Goal: Information Seeking & Learning: Find specific fact

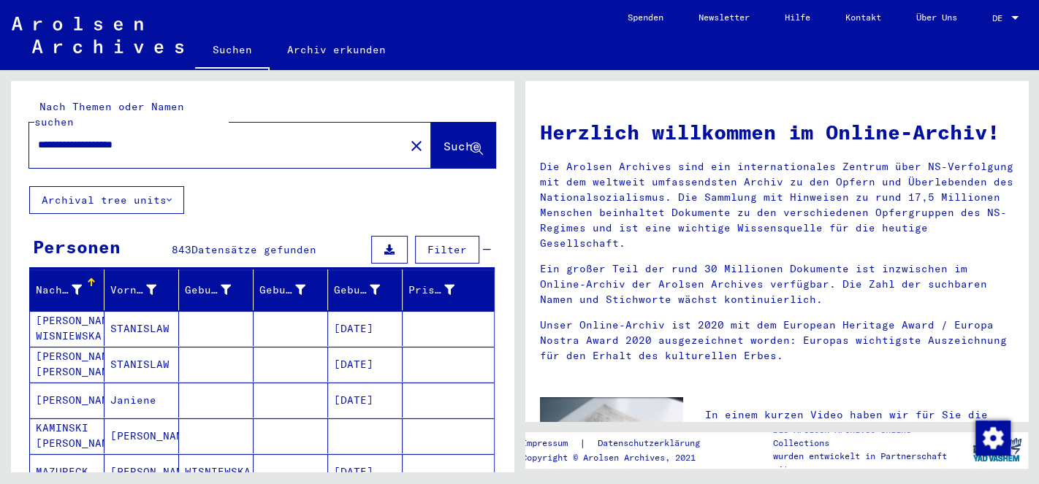
click at [195, 137] on input "**********" at bounding box center [212, 144] width 349 height 15
type input "**********"
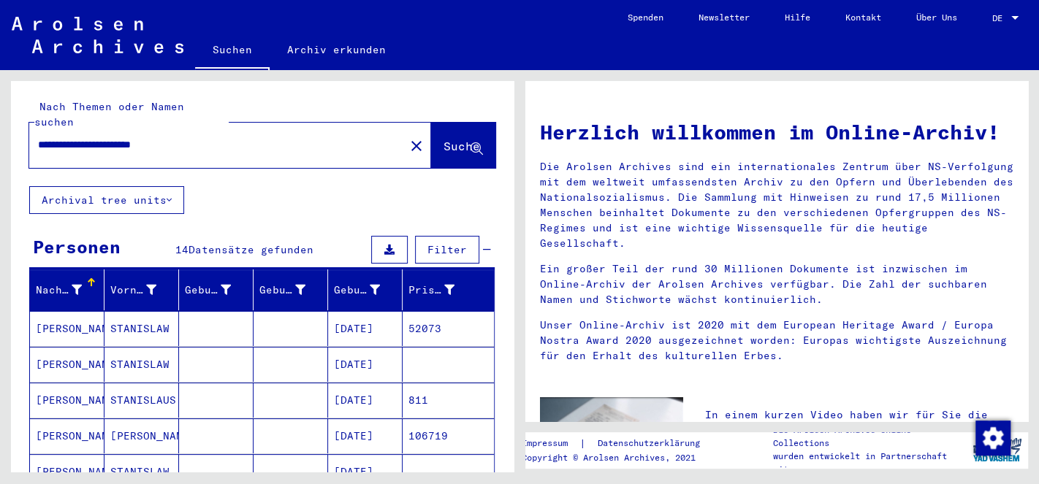
click at [63, 384] on mat-cell "[PERSON_NAME]" at bounding box center [67, 400] width 75 height 35
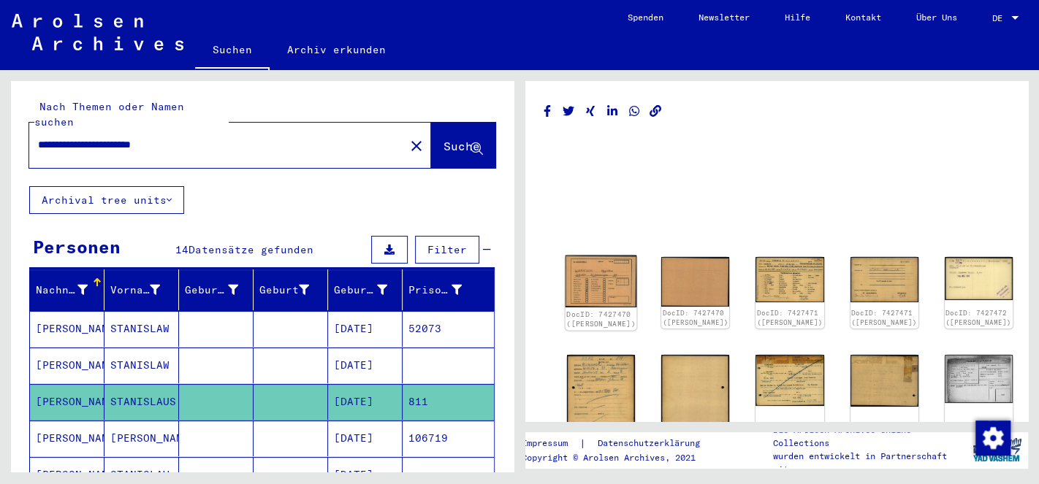
click at [581, 275] on img at bounding box center [602, 282] width 72 height 52
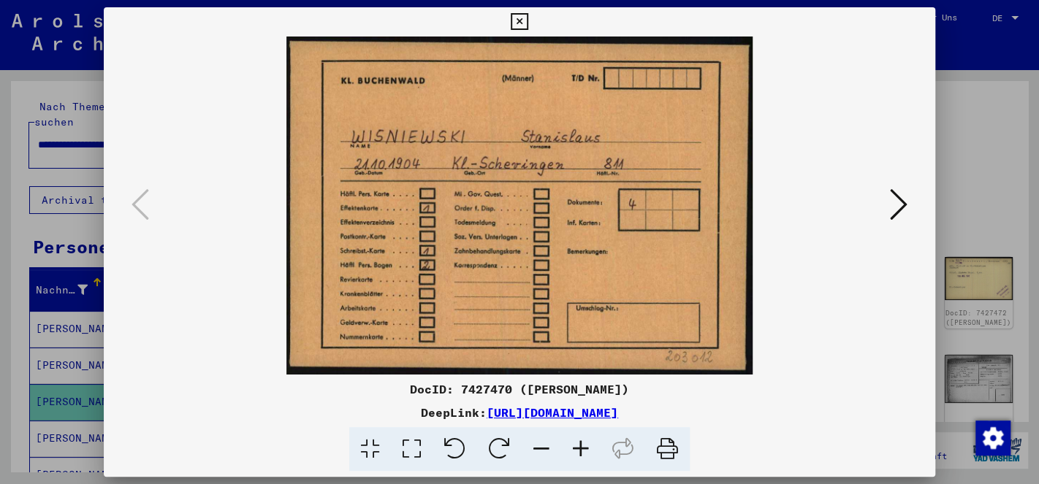
click at [893, 202] on icon at bounding box center [899, 204] width 18 height 35
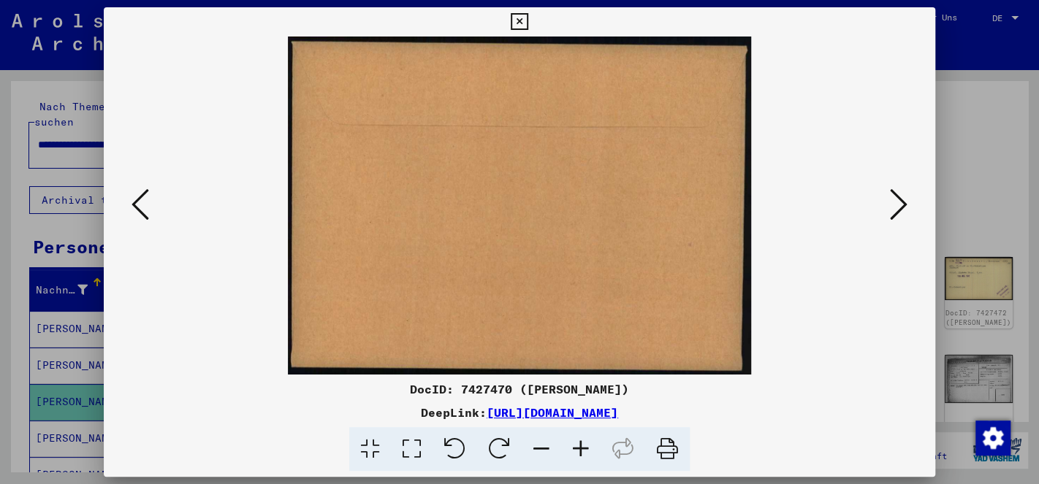
click at [893, 202] on icon at bounding box center [899, 204] width 18 height 35
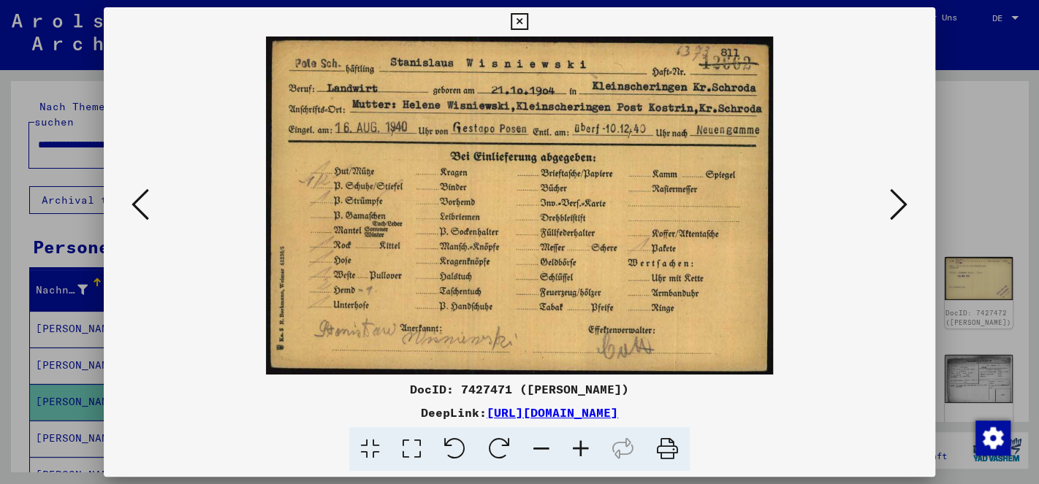
click at [890, 202] on button at bounding box center [899, 206] width 26 height 42
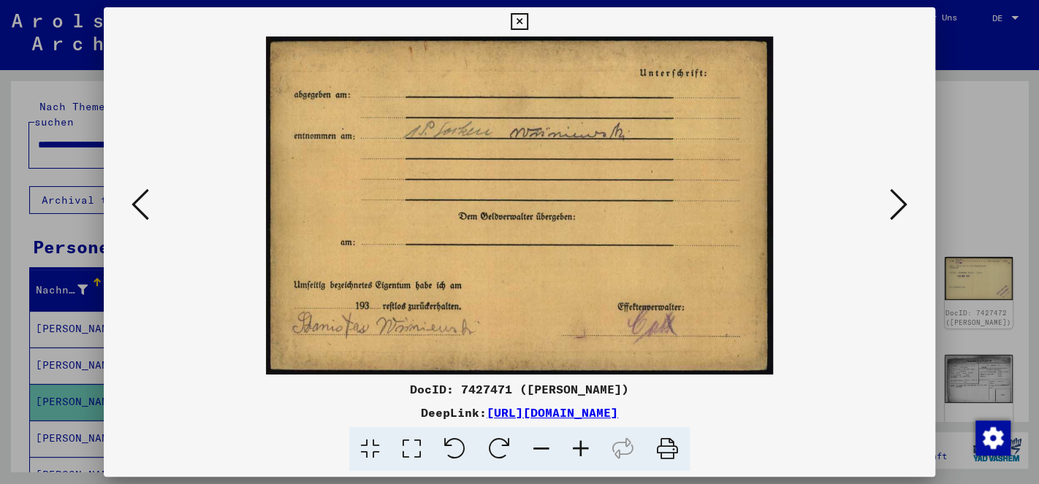
click at [891, 205] on button at bounding box center [899, 206] width 26 height 42
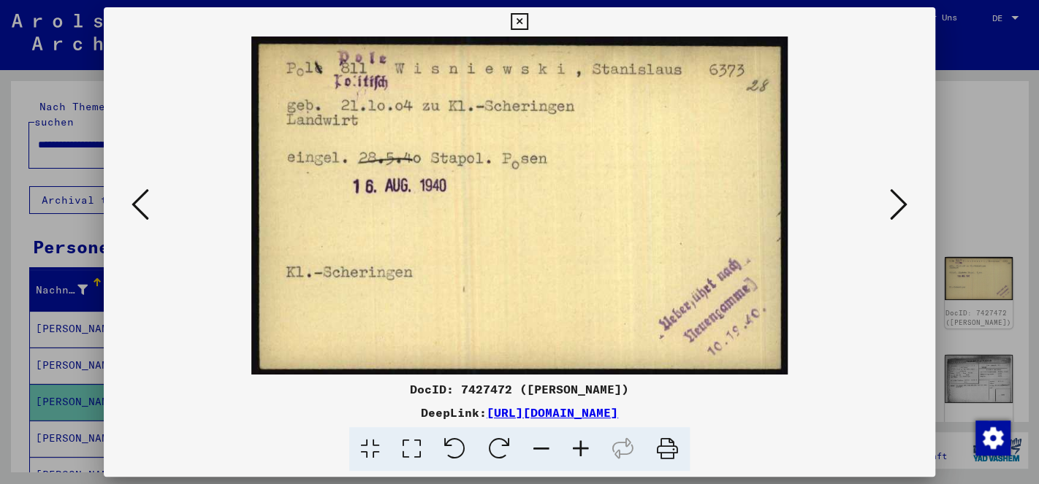
click at [900, 209] on icon at bounding box center [899, 204] width 18 height 35
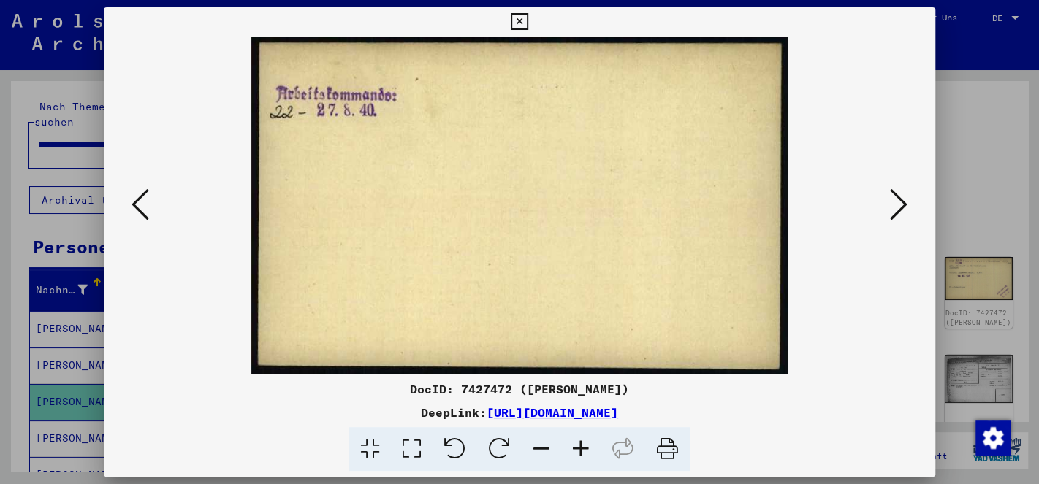
click at [899, 209] on icon at bounding box center [899, 204] width 18 height 35
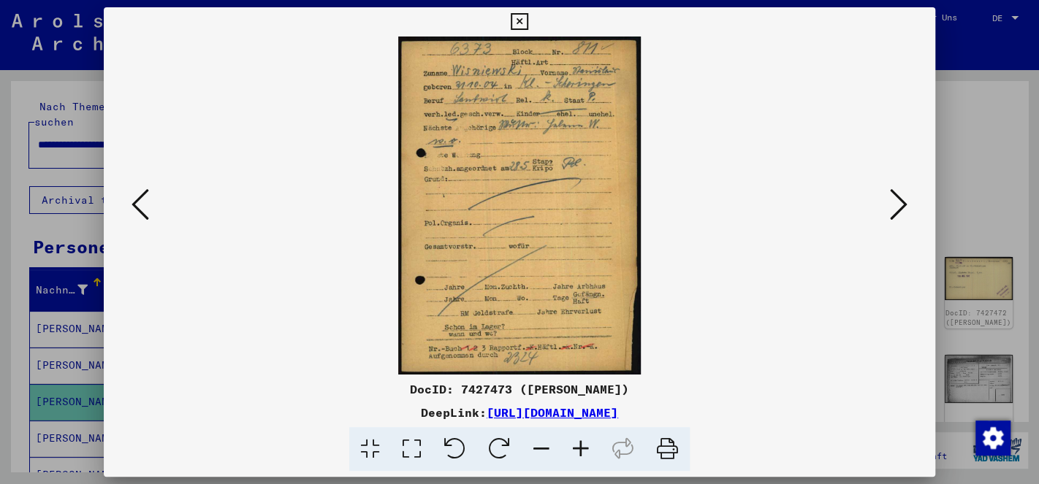
click at [583, 446] on icon at bounding box center [580, 449] width 39 height 45
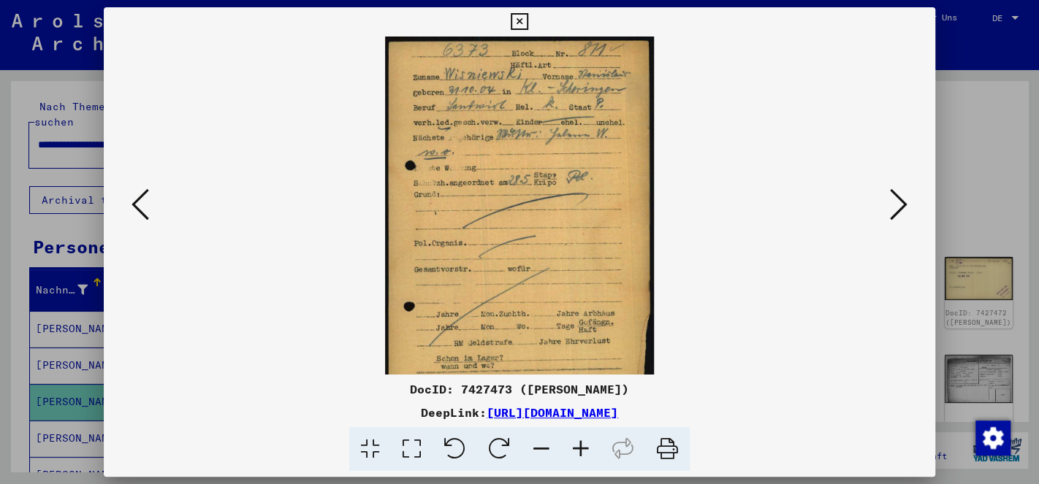
click at [584, 444] on icon at bounding box center [580, 449] width 39 height 45
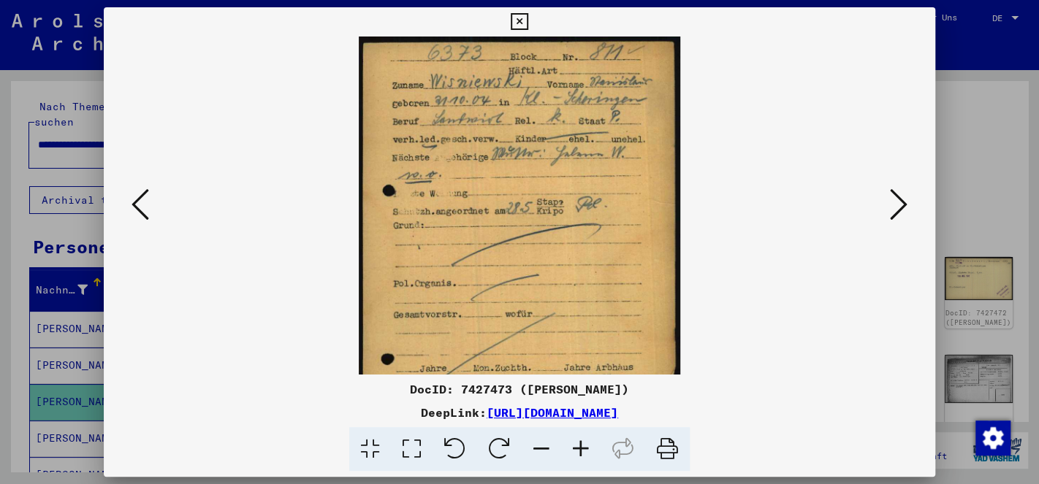
click at [584, 444] on icon at bounding box center [580, 449] width 39 height 45
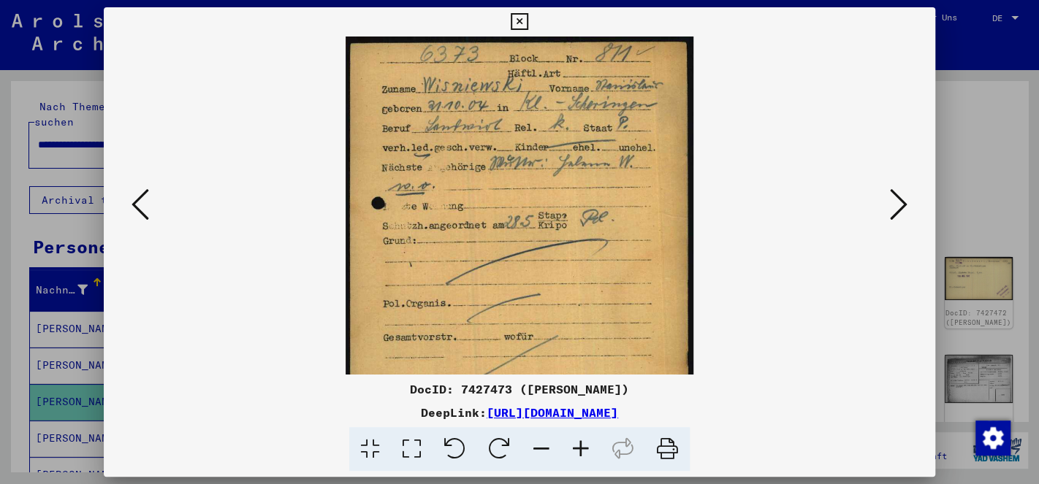
click at [584, 444] on icon at bounding box center [580, 449] width 39 height 45
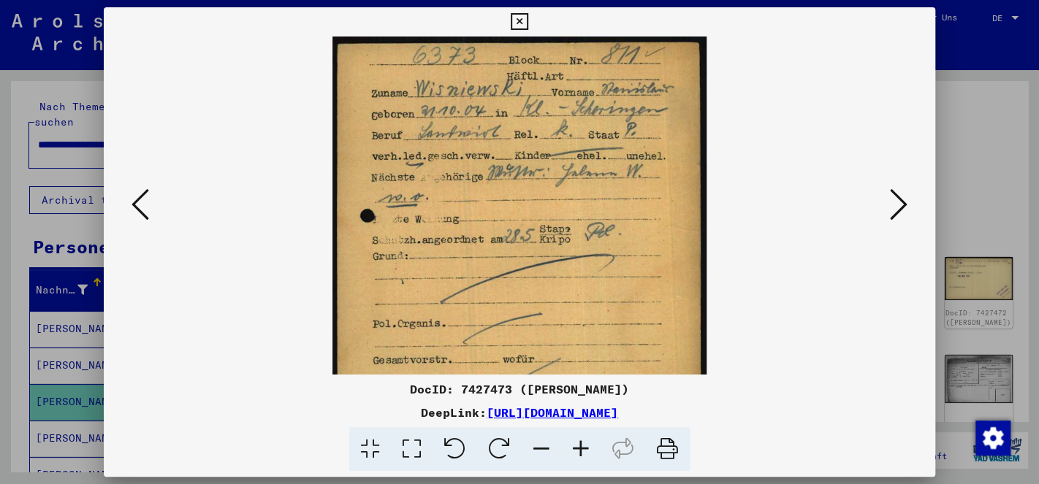
click at [584, 444] on icon at bounding box center [580, 449] width 39 height 45
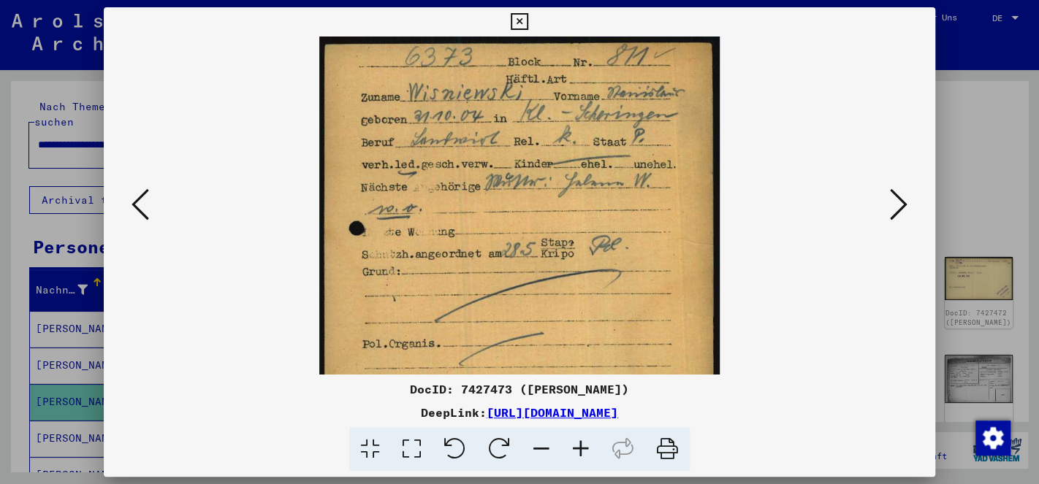
click at [584, 444] on icon at bounding box center [580, 449] width 39 height 45
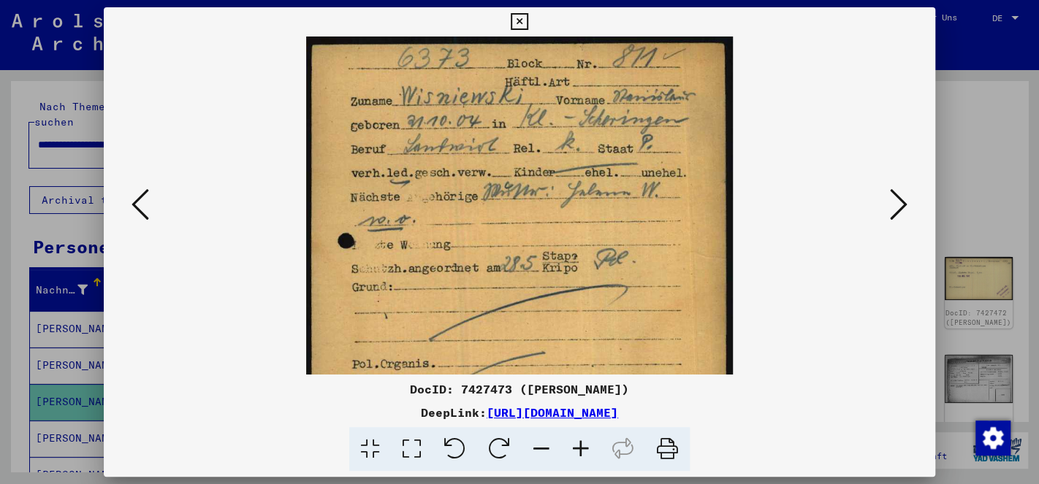
click at [584, 444] on icon at bounding box center [580, 449] width 39 height 45
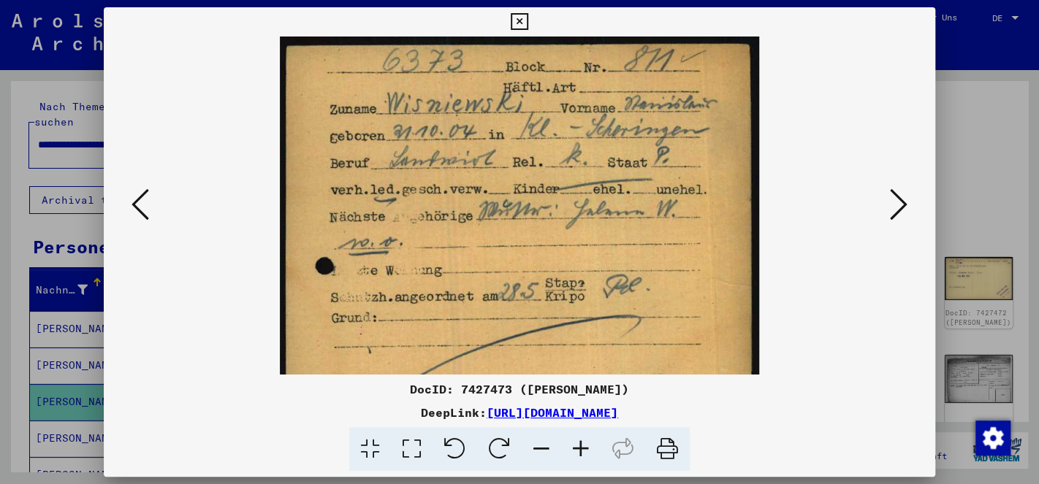
click at [584, 444] on icon at bounding box center [580, 449] width 39 height 45
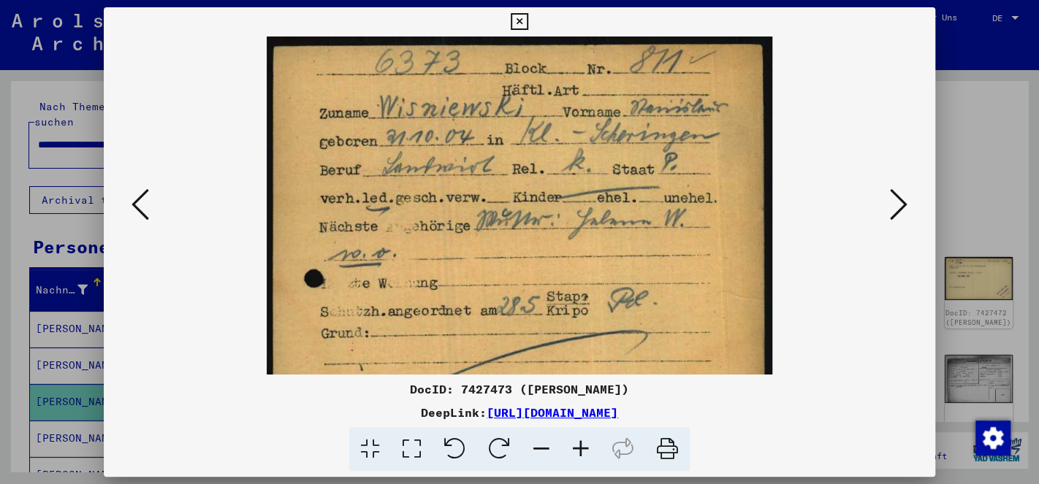
click at [584, 444] on icon at bounding box center [580, 449] width 39 height 45
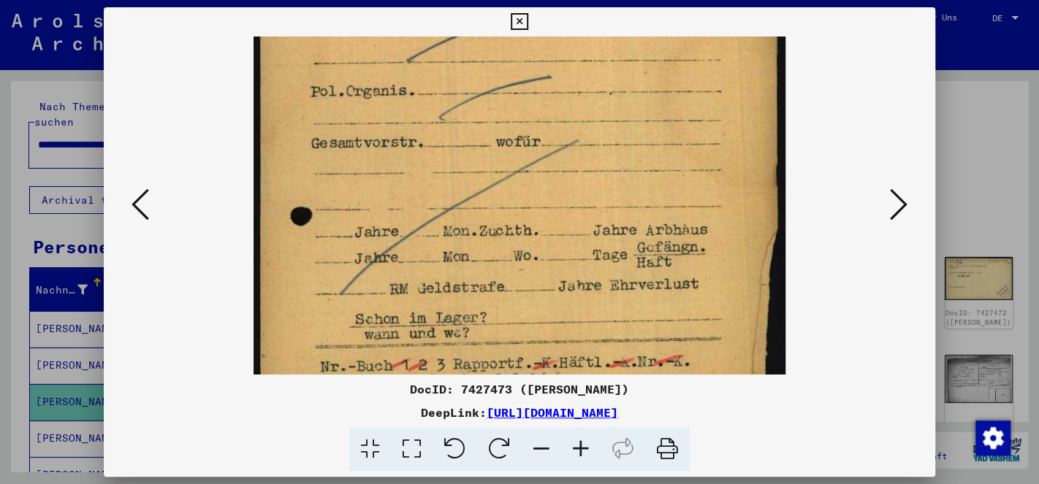
scroll to position [369, 0]
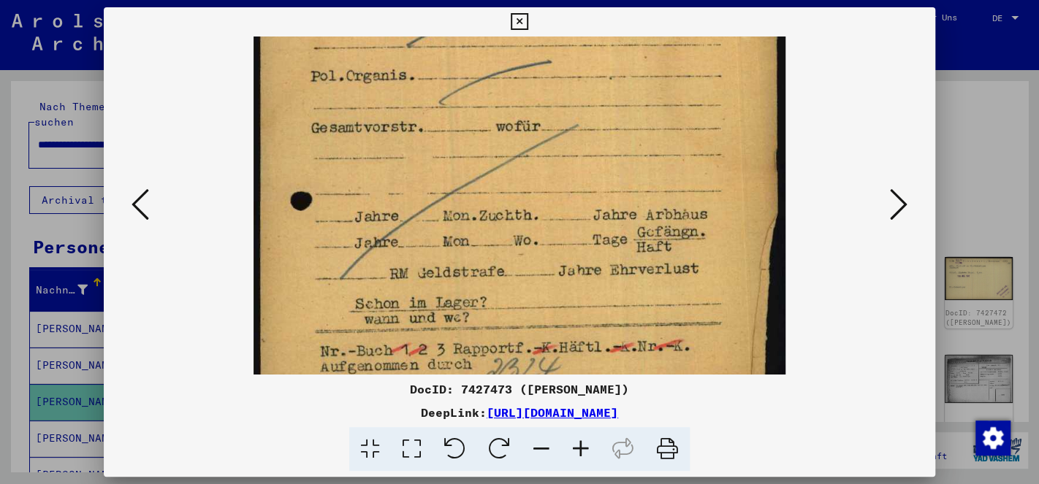
drag, startPoint x: 724, startPoint y: 316, endPoint x: 883, endPoint y: -53, distance: 401.0
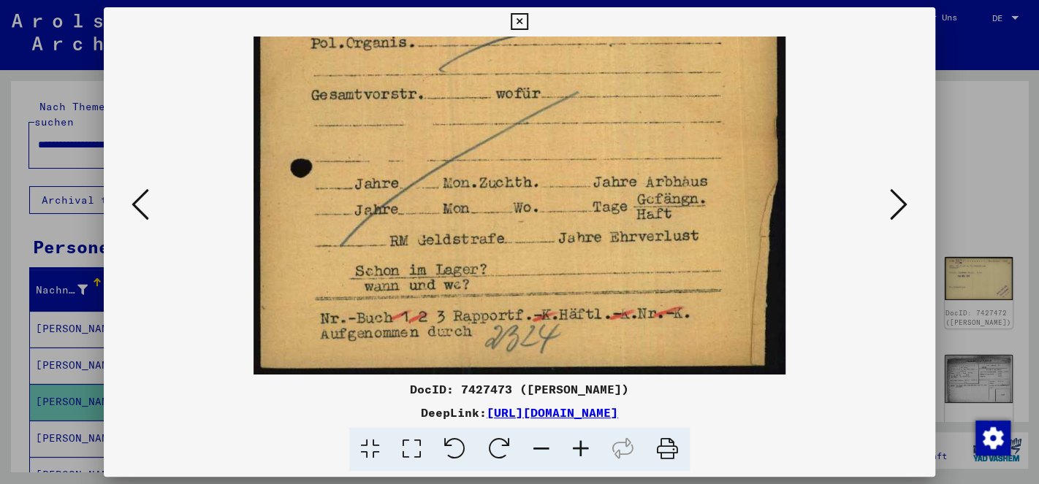
drag, startPoint x: 674, startPoint y: 199, endPoint x: 712, endPoint y: 134, distance: 75.0
click at [712, 134] on img at bounding box center [520, 5] width 532 height 740
click at [902, 210] on icon at bounding box center [899, 204] width 18 height 35
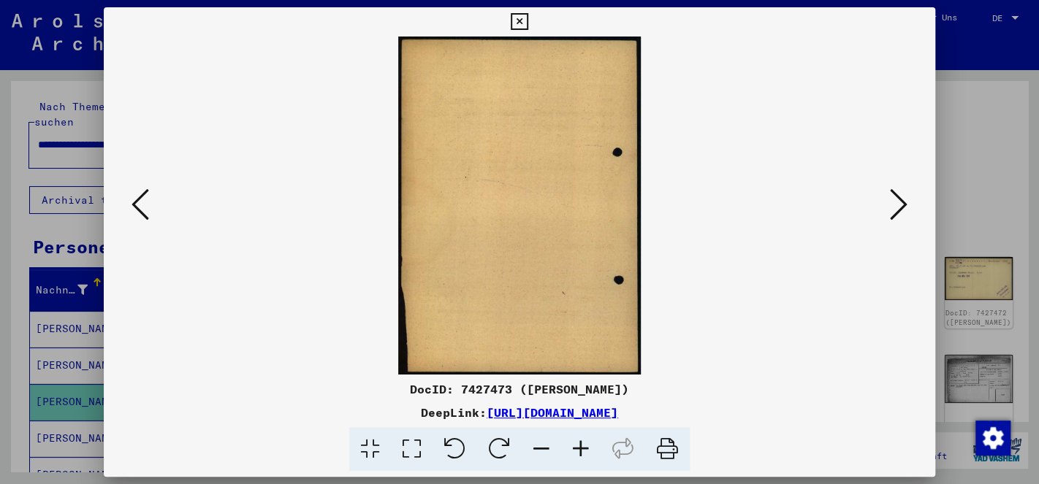
click at [902, 210] on icon at bounding box center [899, 204] width 18 height 35
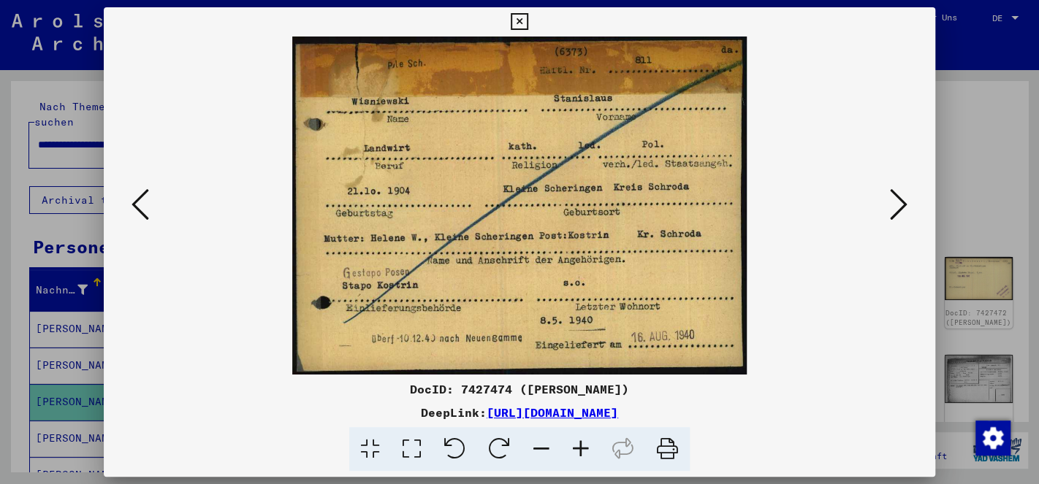
drag, startPoint x: 232, startPoint y: 131, endPoint x: 202, endPoint y: 182, distance: 58.9
click at [202, 182] on viewer-one-image at bounding box center [519, 206] width 732 height 338
drag, startPoint x: 371, startPoint y: 226, endPoint x: 349, endPoint y: 273, distance: 52.3
click at [349, 273] on img at bounding box center [519, 206] width 455 height 338
click at [528, 20] on icon at bounding box center [519, 22] width 17 height 18
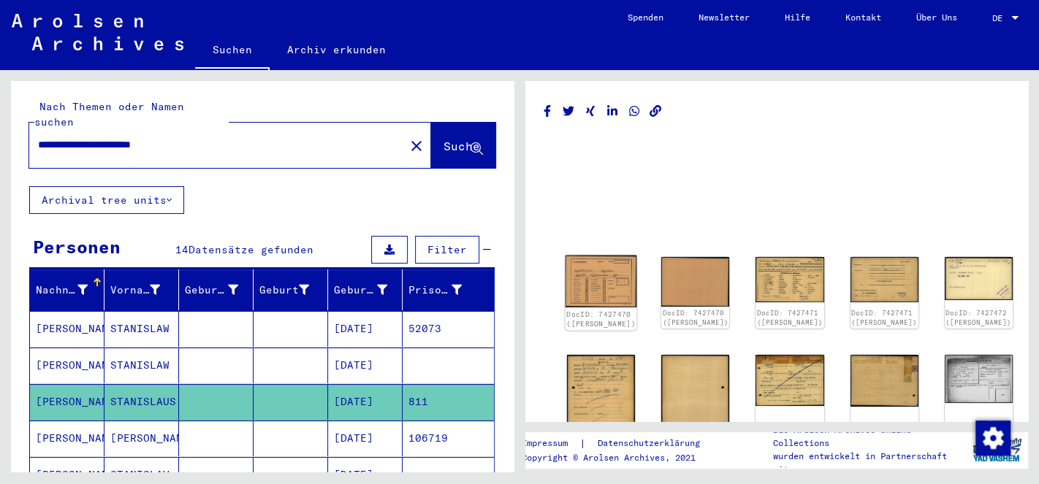
click at [590, 275] on img at bounding box center [602, 282] width 72 height 52
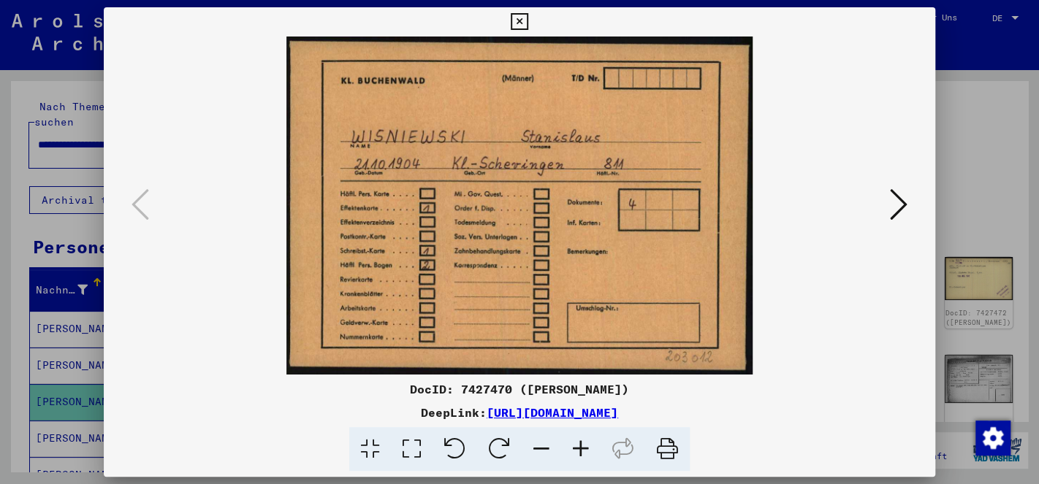
click at [901, 202] on icon at bounding box center [899, 204] width 18 height 35
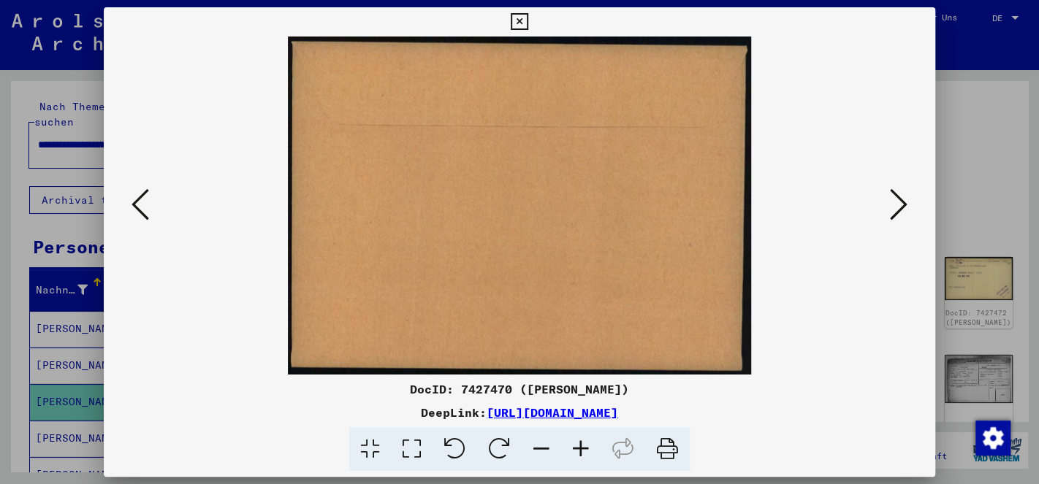
click at [901, 202] on icon at bounding box center [899, 204] width 18 height 35
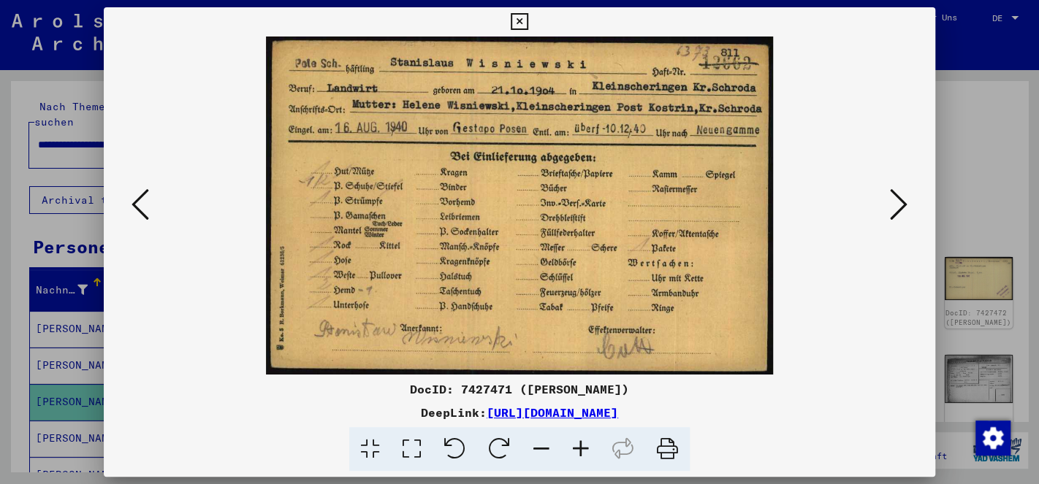
click at [905, 191] on icon at bounding box center [899, 204] width 18 height 35
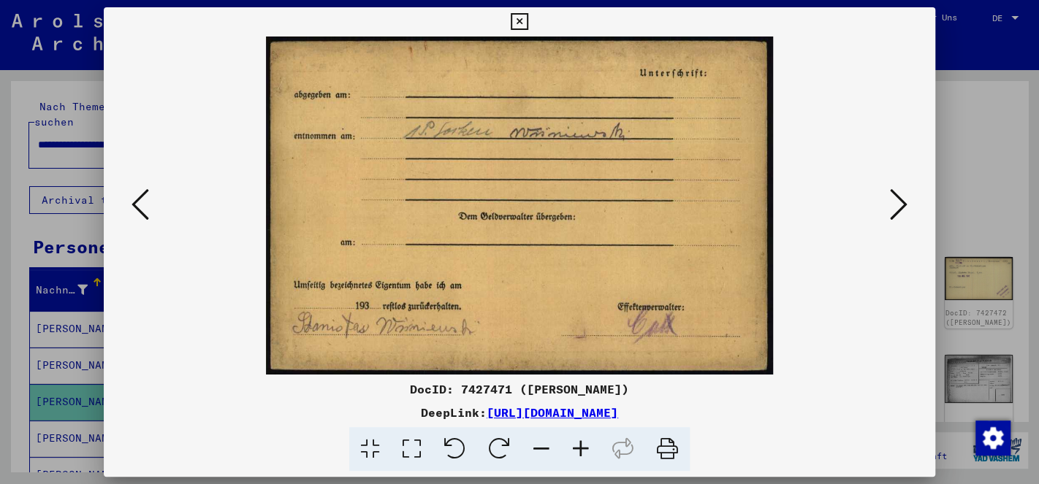
click at [905, 191] on icon at bounding box center [899, 204] width 18 height 35
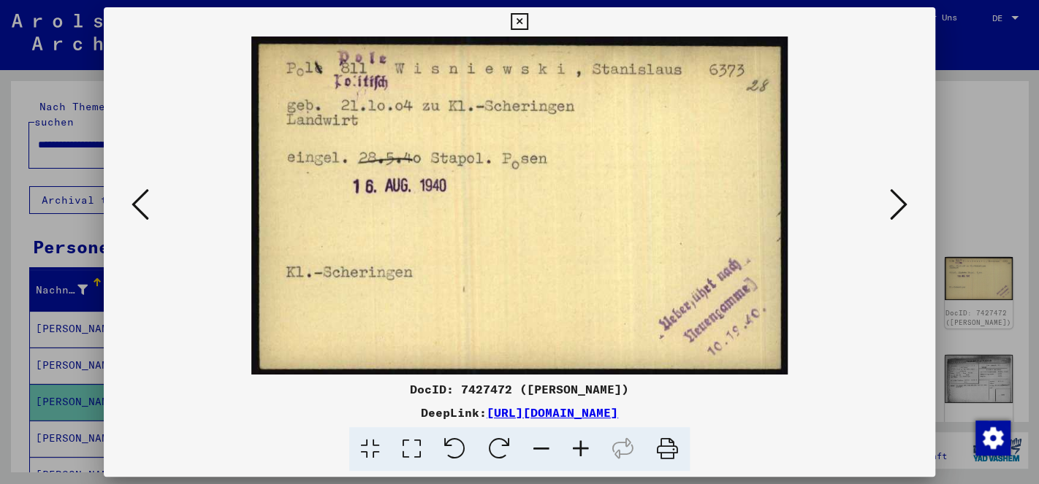
click at [884, 184] on img at bounding box center [519, 206] width 732 height 338
click at [886, 201] on img at bounding box center [519, 206] width 732 height 338
click at [905, 203] on icon at bounding box center [899, 204] width 18 height 35
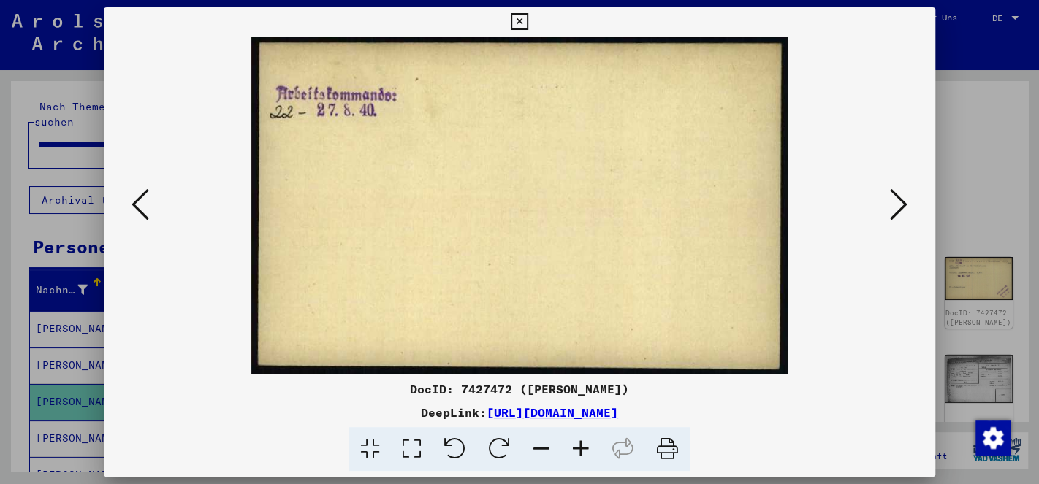
click at [897, 208] on icon at bounding box center [899, 204] width 18 height 35
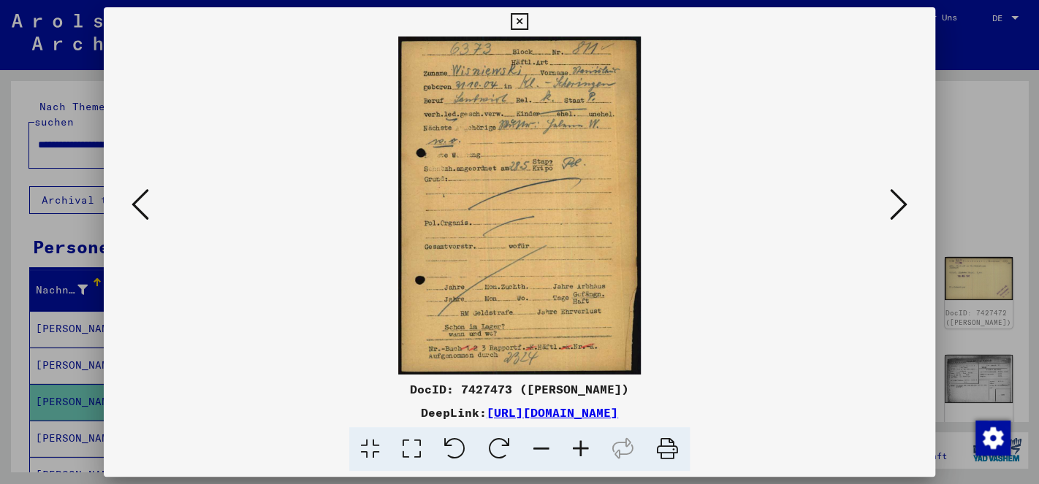
click at [581, 441] on icon at bounding box center [580, 449] width 39 height 45
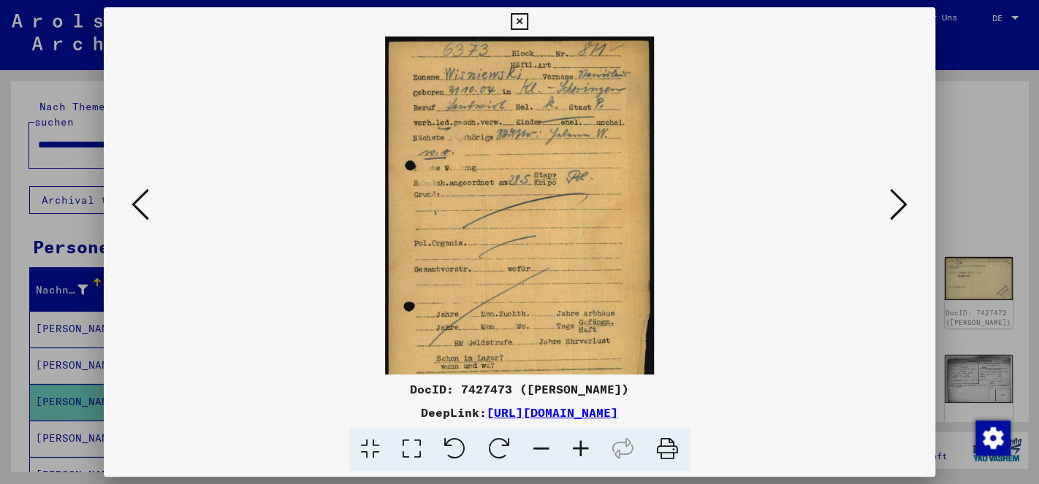
click at [581, 441] on icon at bounding box center [580, 449] width 39 height 45
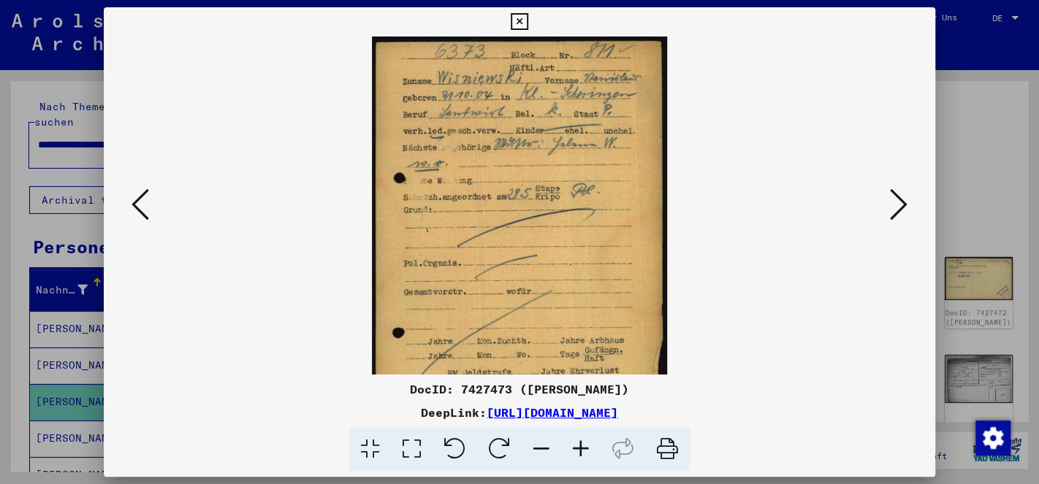
click at [581, 441] on icon at bounding box center [580, 449] width 39 height 45
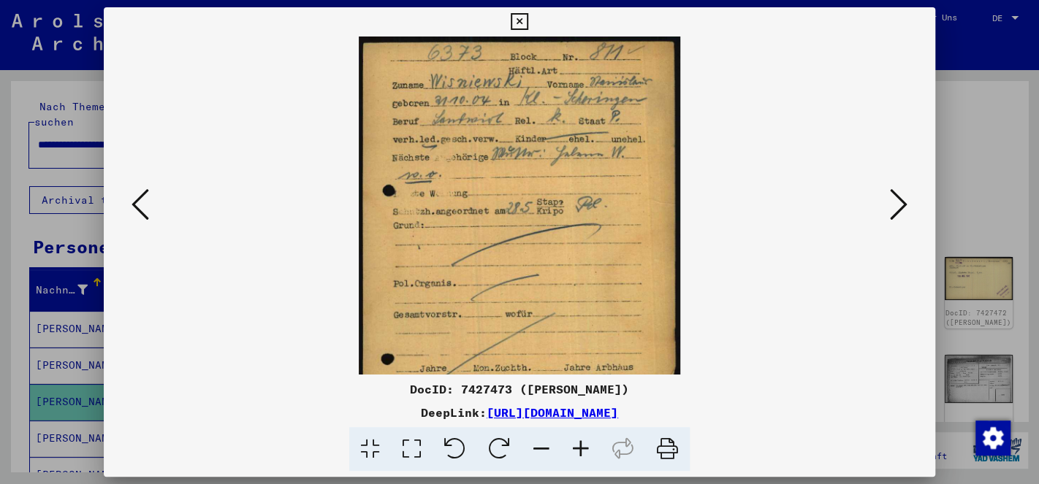
click at [581, 441] on icon at bounding box center [580, 449] width 39 height 45
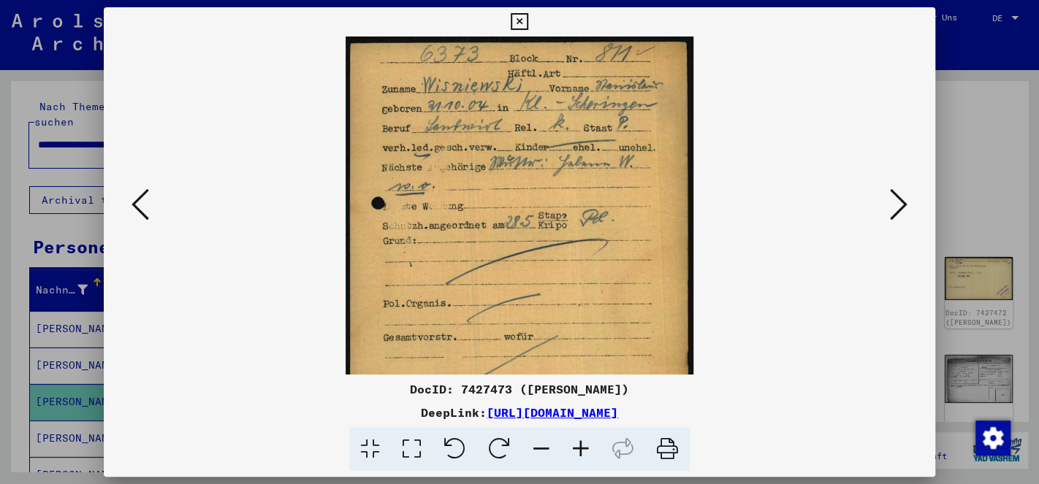
click at [581, 441] on icon at bounding box center [580, 449] width 39 height 45
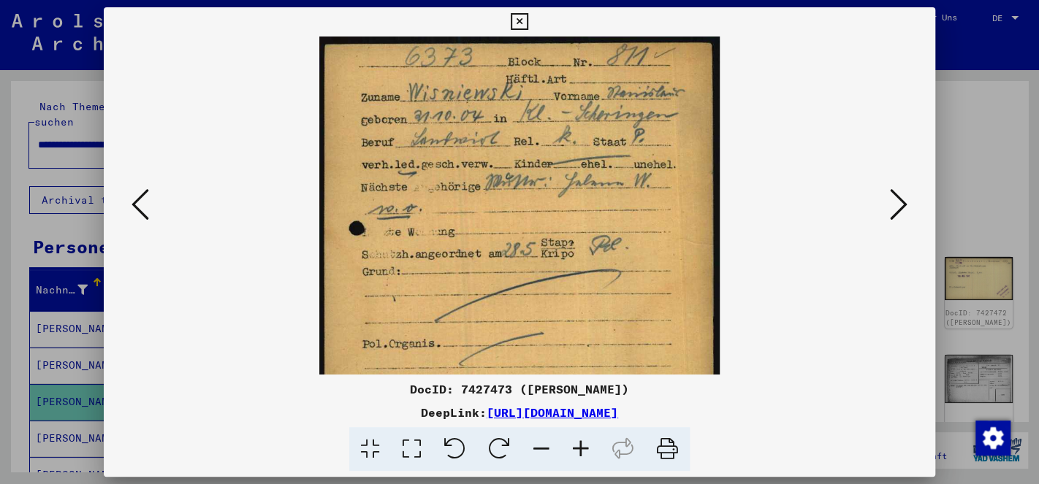
click at [581, 441] on icon at bounding box center [580, 449] width 39 height 45
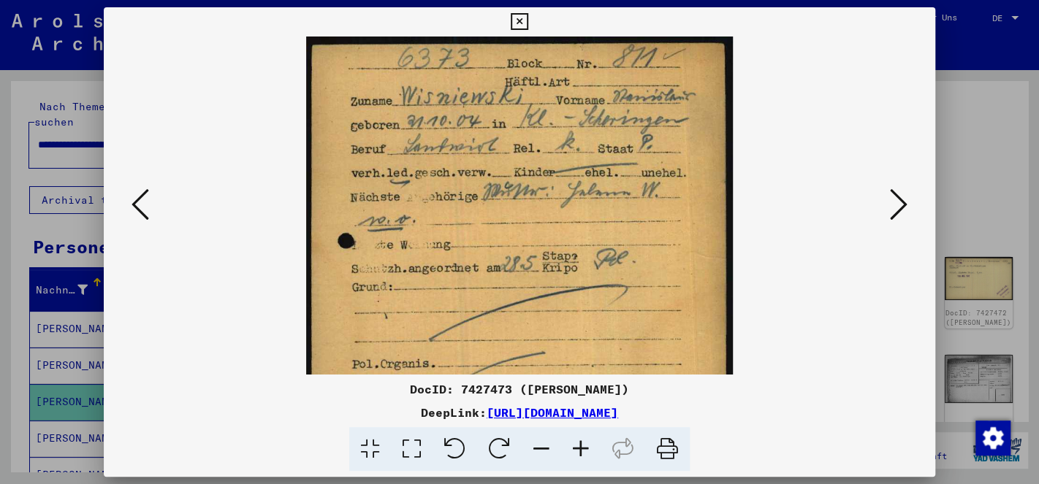
click at [581, 441] on icon at bounding box center [580, 449] width 39 height 45
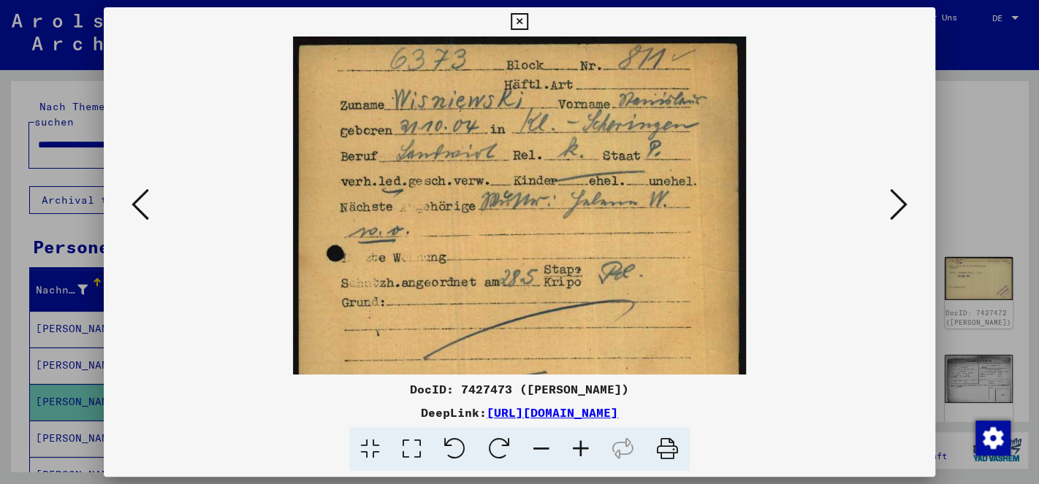
click at [582, 441] on icon at bounding box center [580, 449] width 39 height 45
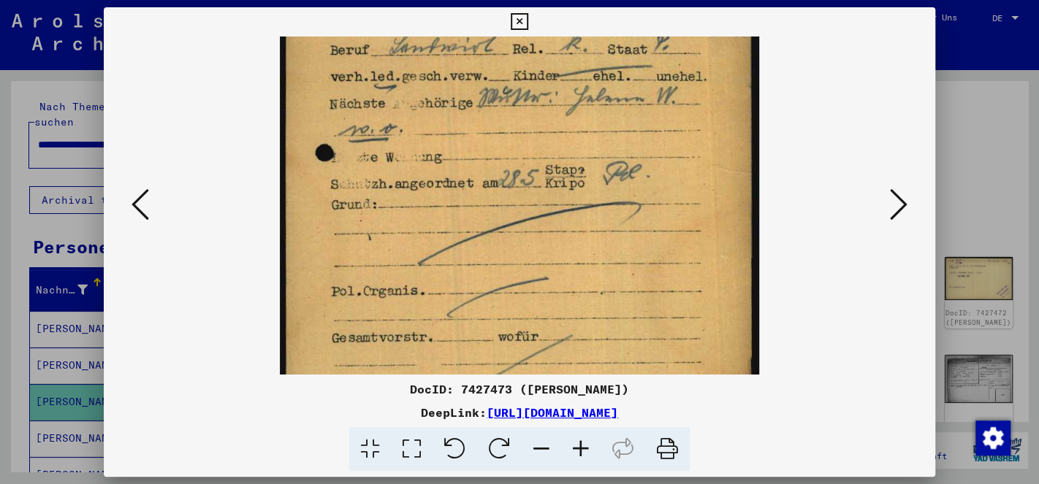
drag, startPoint x: 604, startPoint y: 284, endPoint x: 613, endPoint y: 170, distance: 114.4
click at [613, 170] on img at bounding box center [519, 256] width 479 height 667
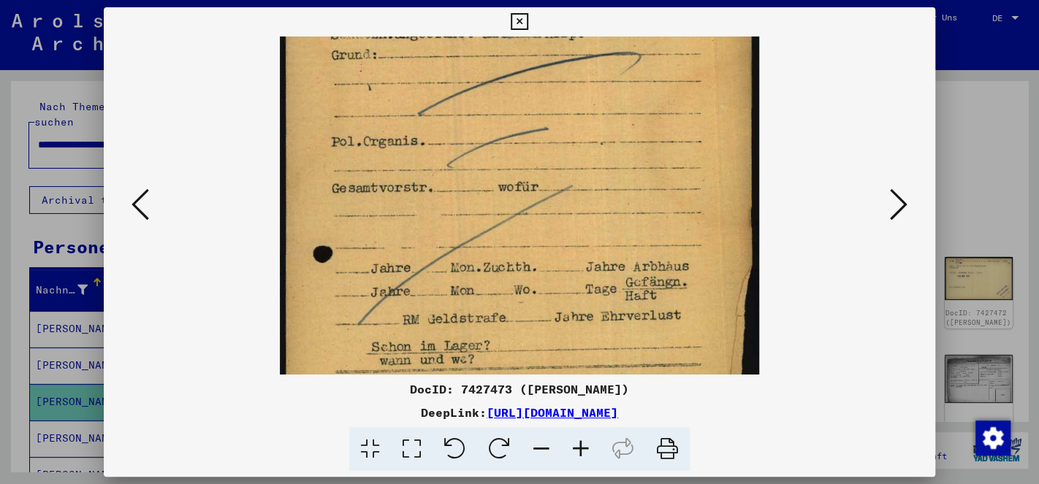
drag, startPoint x: 541, startPoint y: 290, endPoint x: 579, endPoint y: 139, distance: 156.1
click at [579, 139] on img at bounding box center [519, 106] width 479 height 667
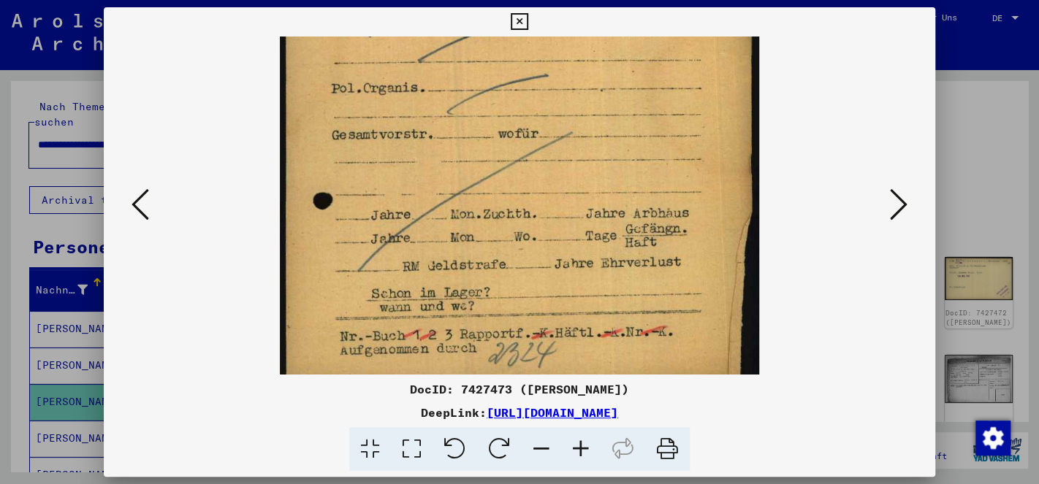
scroll to position [329, 0]
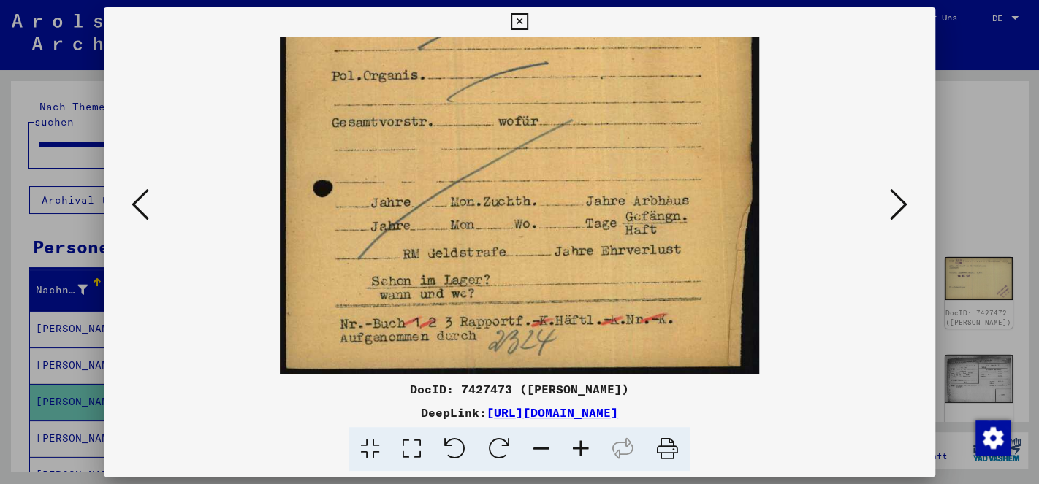
drag, startPoint x: 492, startPoint y: 246, endPoint x: 520, endPoint y: 152, distance: 97.6
click at [520, 152] on img at bounding box center [519, 41] width 479 height 667
click at [892, 213] on icon at bounding box center [899, 204] width 18 height 35
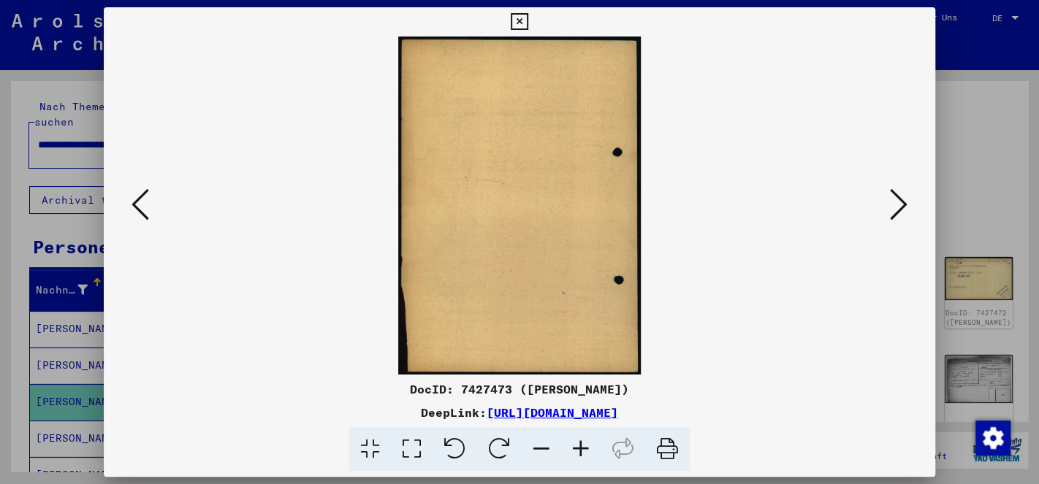
scroll to position [0, 0]
click at [892, 213] on icon at bounding box center [899, 204] width 18 height 35
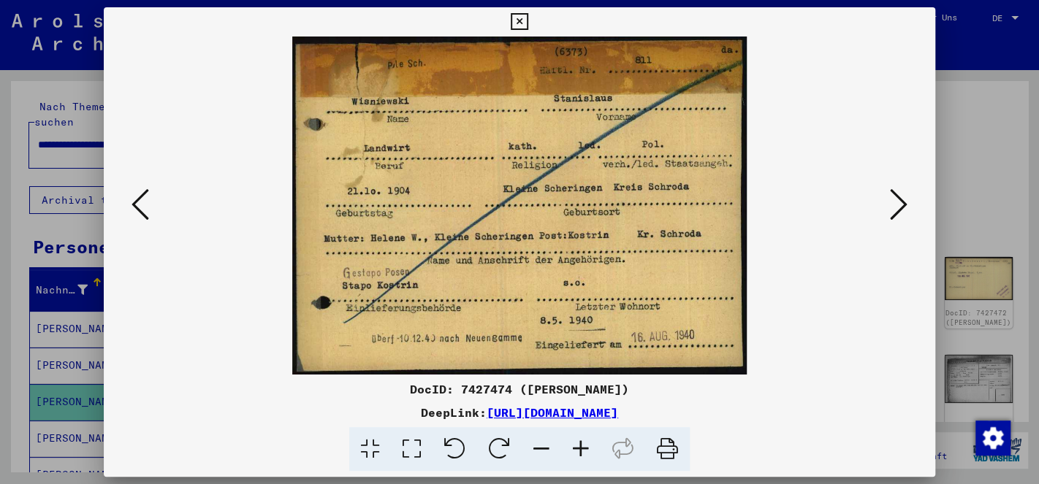
click at [902, 202] on icon at bounding box center [899, 204] width 18 height 35
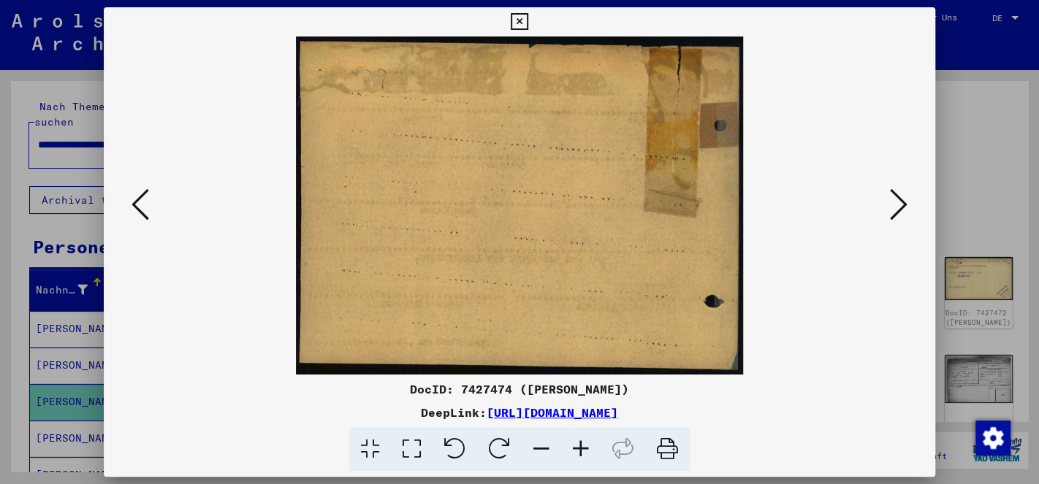
click at [902, 202] on icon at bounding box center [899, 204] width 18 height 35
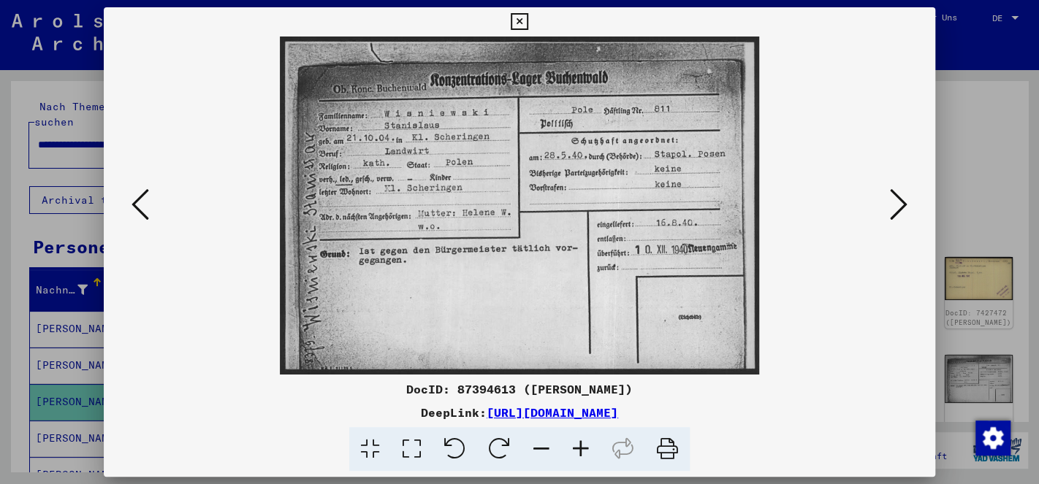
click at [905, 217] on icon at bounding box center [899, 204] width 18 height 35
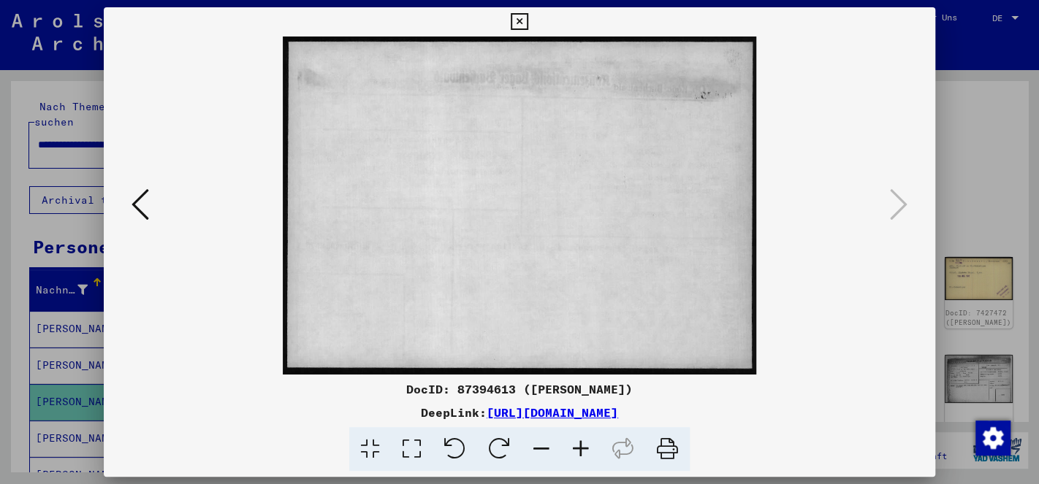
click at [134, 204] on icon at bounding box center [141, 204] width 18 height 35
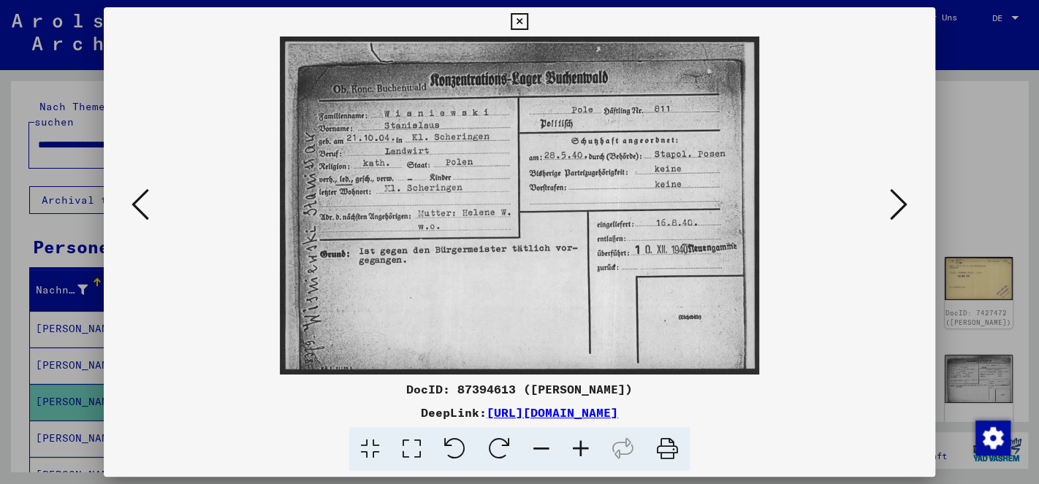
click at [905, 218] on icon at bounding box center [899, 204] width 18 height 35
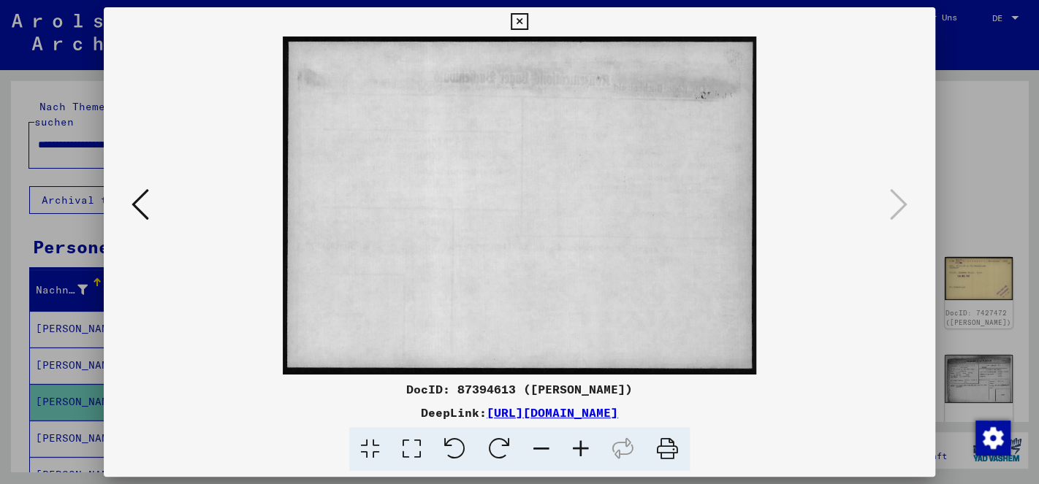
click at [528, 14] on icon at bounding box center [519, 22] width 17 height 18
